Goal: Task Accomplishment & Management: Manage account settings

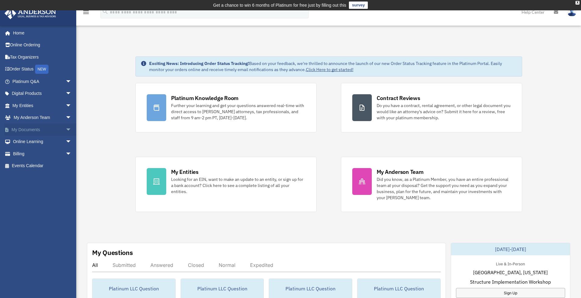
click at [31, 129] on link "My Documents arrow_drop_down" at bounding box center [42, 130] width 77 height 12
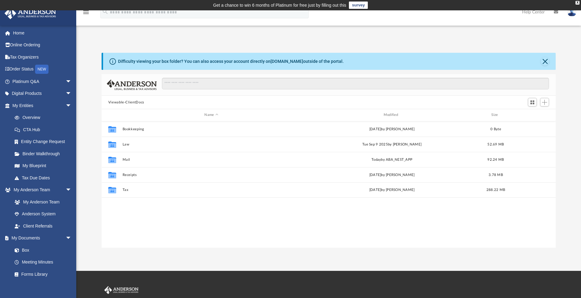
scroll to position [5, 5]
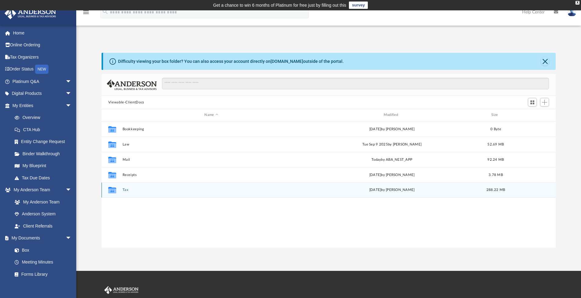
click at [125, 188] on button "Tax" at bounding box center [211, 190] width 178 height 4
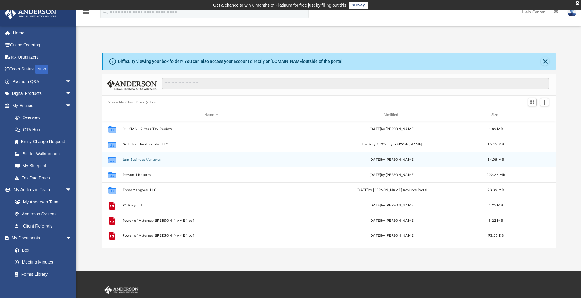
click at [142, 161] on button "Jam Business Ventures" at bounding box center [211, 160] width 178 height 4
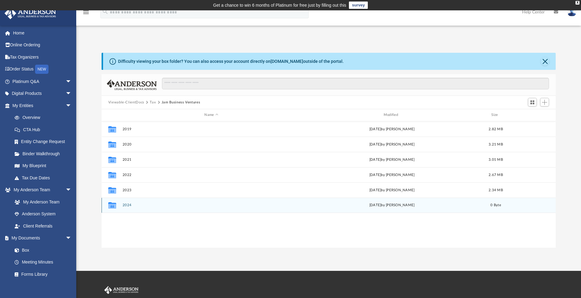
click at [125, 205] on button "2024" at bounding box center [211, 205] width 178 height 4
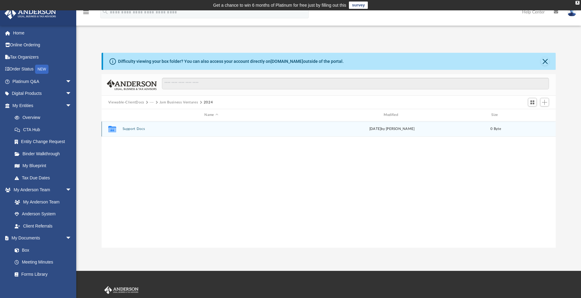
click at [132, 130] on button "Support Docs" at bounding box center [211, 129] width 178 height 4
click at [129, 129] on button "2024" at bounding box center [211, 129] width 178 height 4
click at [129, 130] on button "Digital Tax Organizer" at bounding box center [211, 129] width 178 height 4
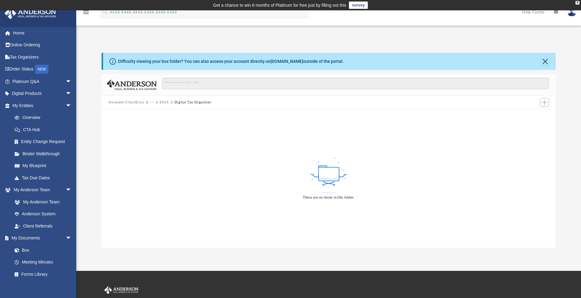
click at [136, 102] on button "Viewable-ClientDocs" at bounding box center [126, 102] width 36 height 5
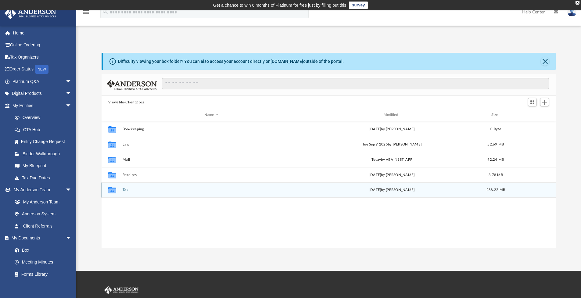
click at [128, 189] on button "Tax" at bounding box center [211, 190] width 178 height 4
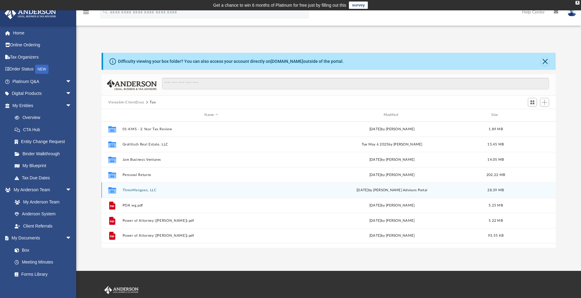
click at [143, 192] on div "Collaborated Folder ThreeMangoes, LLC [DATE] by [PERSON_NAME] Advisors Portal 2…" at bounding box center [329, 189] width 455 height 15
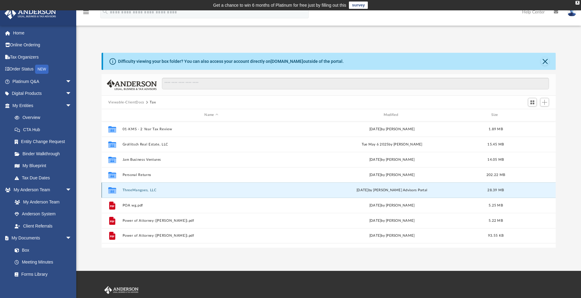
click at [143, 191] on button "ThreeMangoes, LLC" at bounding box center [211, 190] width 178 height 4
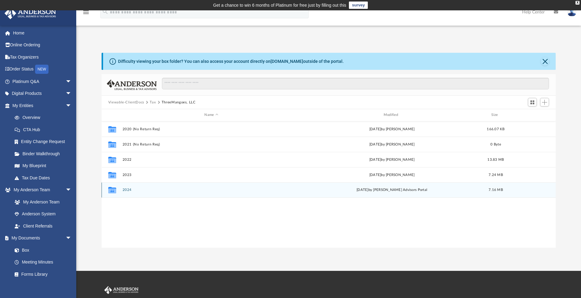
click at [129, 191] on button "2024" at bounding box center [211, 190] width 178 height 4
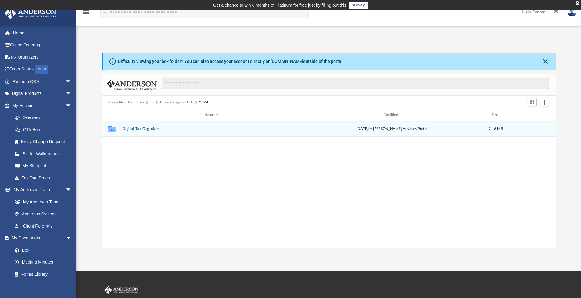
click at [131, 130] on button "Digital Tax Organizer" at bounding box center [211, 129] width 178 height 4
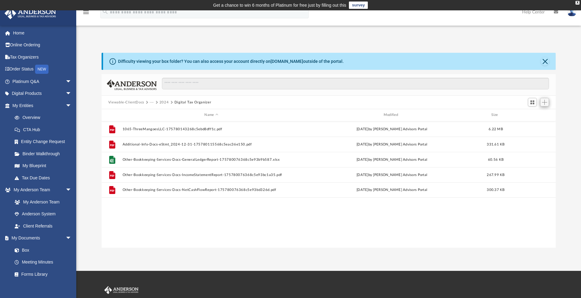
click at [547, 104] on span "Add" at bounding box center [544, 102] width 5 height 5
click at [533, 115] on li "Upload" at bounding box center [536, 114] width 20 height 6
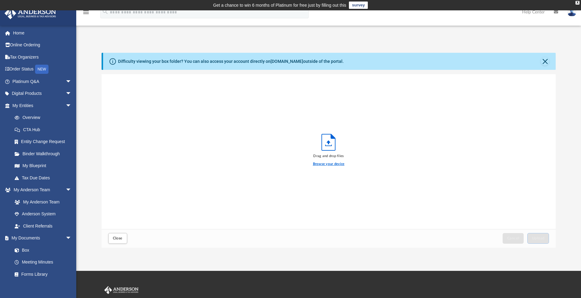
click at [333, 163] on label "Browse your device" at bounding box center [329, 163] width 32 height 5
click at [0, 0] on input "Browse your device" at bounding box center [0, 0] width 0 height 0
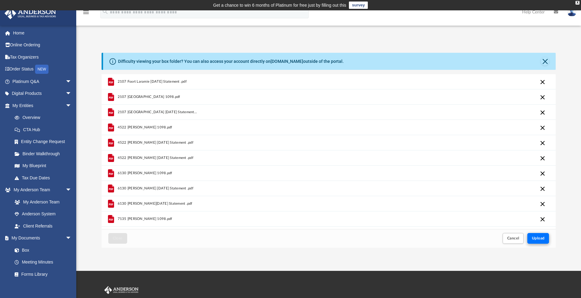
click at [539, 239] on span "Upload" at bounding box center [538, 238] width 13 height 4
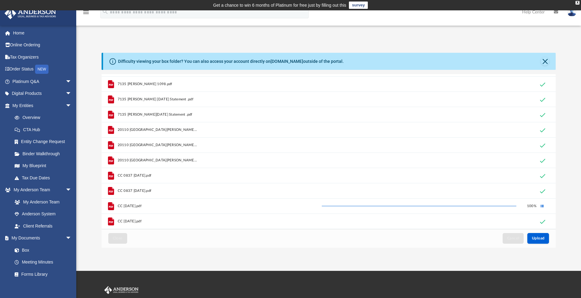
scroll to position [0, 0]
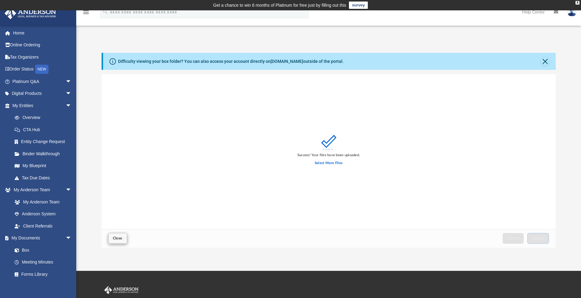
click at [119, 239] on span "Close" at bounding box center [118, 238] width 10 height 4
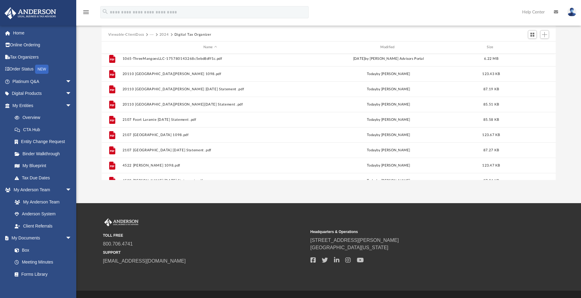
scroll to position [1, 0]
click at [572, 16] on img at bounding box center [572, 12] width 9 height 9
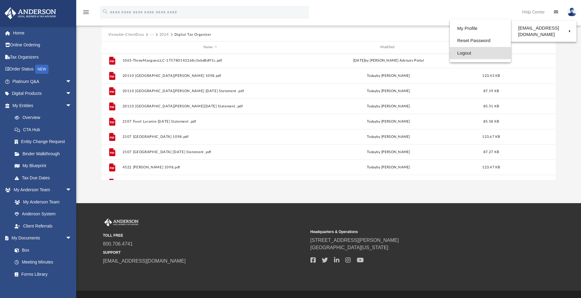
click at [472, 52] on link "Logout" at bounding box center [480, 53] width 61 height 13
